Goal: Task Accomplishment & Management: Complete application form

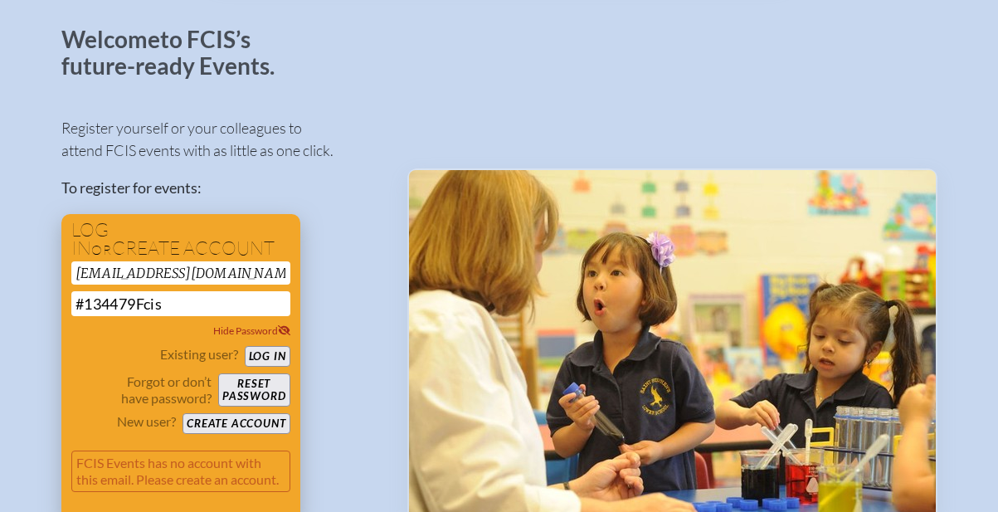
scroll to position [91, 0]
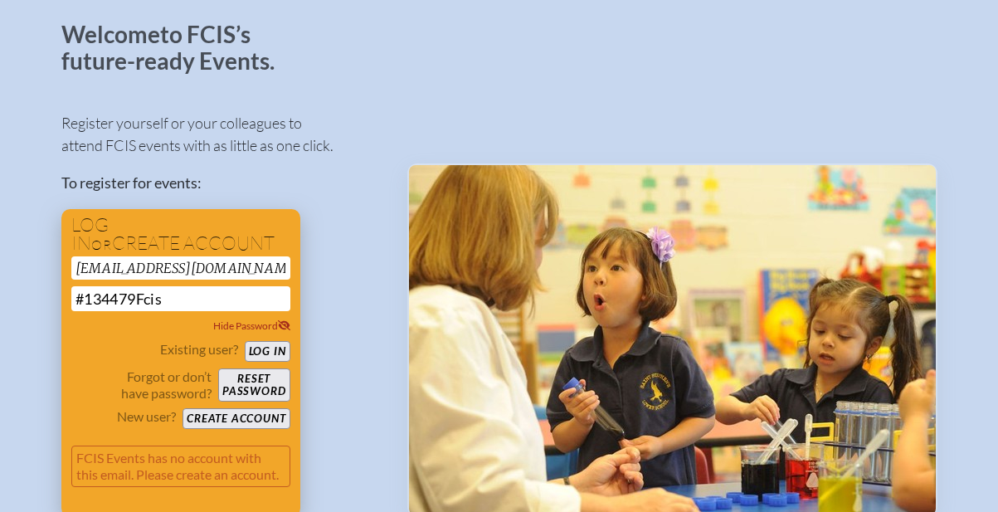
click at [237, 379] on button "Reset password" at bounding box center [253, 384] width 71 height 33
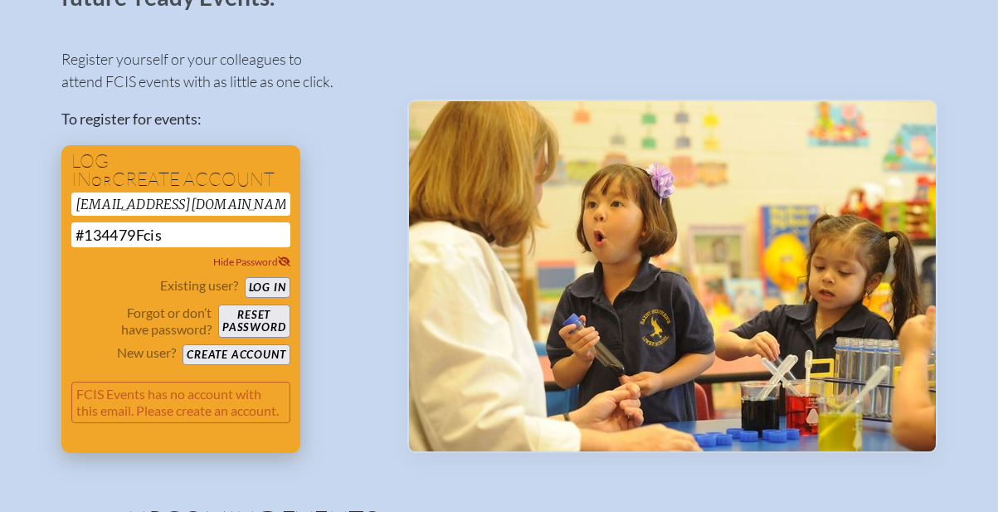
scroll to position [158, 0]
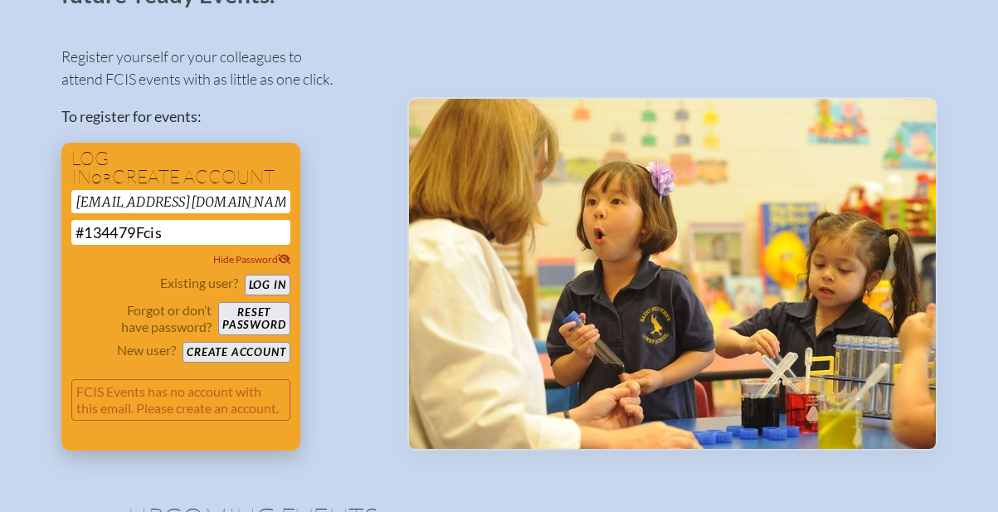
click at [236, 346] on button "Create account" at bounding box center [236, 352] width 107 height 21
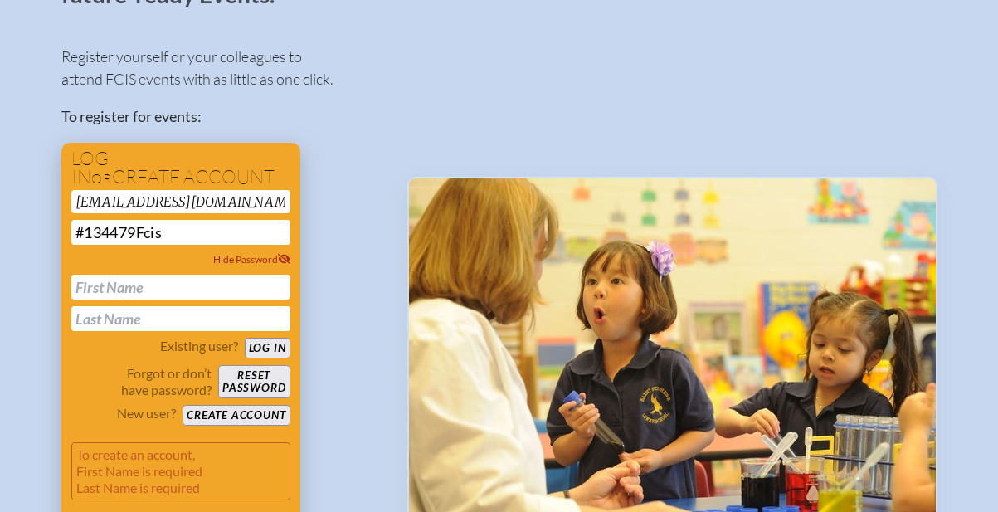
scroll to position [237, 0]
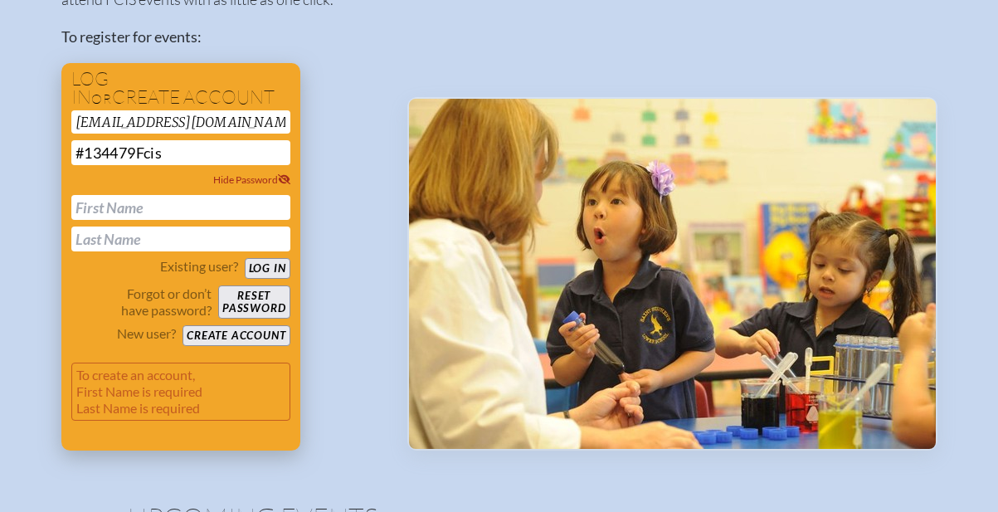
click at [152, 212] on input "text" at bounding box center [180, 207] width 219 height 25
type input "Lacey"
type input "Miller"
click at [243, 334] on button "Create account" at bounding box center [236, 335] width 107 height 21
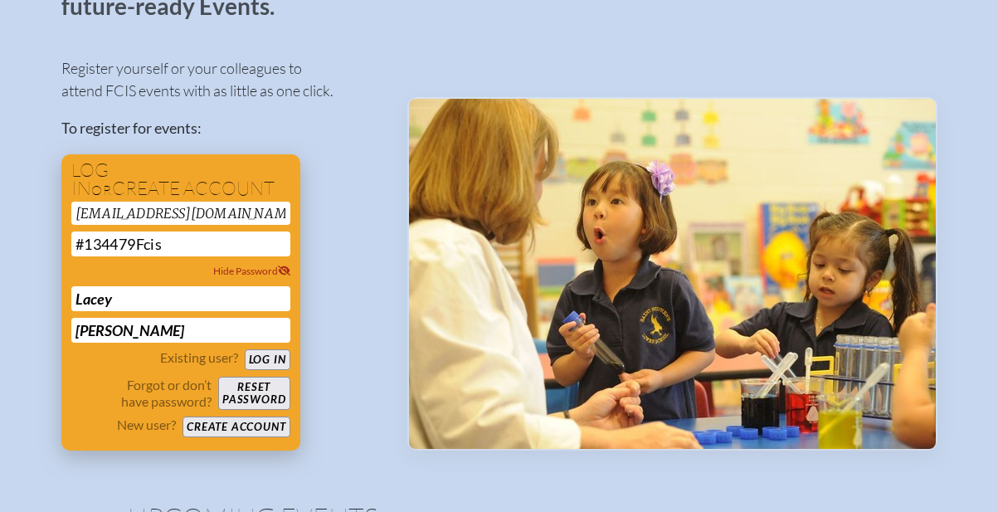
scroll to position [16, 0]
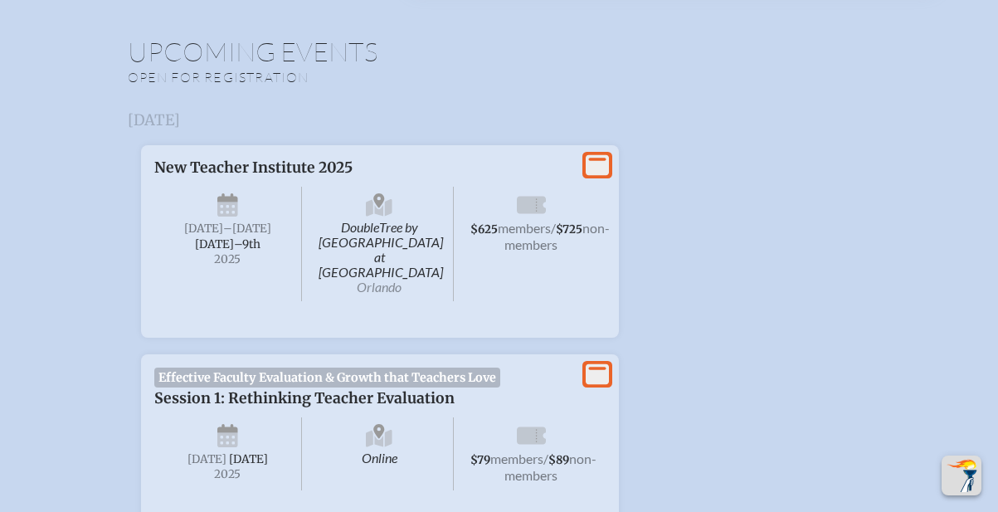
scroll to position [529, 0]
